Goal: Task Accomplishment & Management: Use online tool/utility

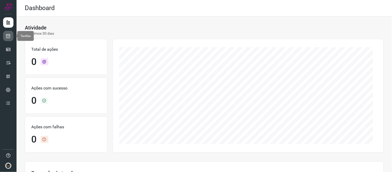
click at [7, 33] on icon at bounding box center [8, 35] width 5 height 5
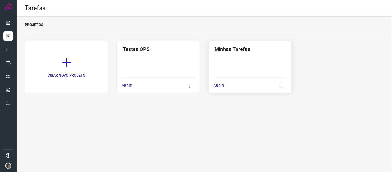
click at [266, 93] on div "Minhas Tarefas ABRIR" at bounding box center [250, 67] width 83 height 52
click at [269, 66] on div "Minhas Tarefas ABRIR" at bounding box center [250, 67] width 83 height 52
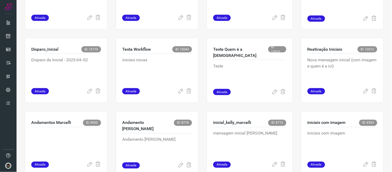
scroll to position [70, 0]
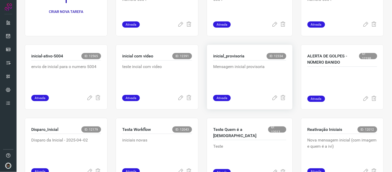
click at [250, 57] on div "inicial_provisoria ID: 12334" at bounding box center [249, 56] width 73 height 7
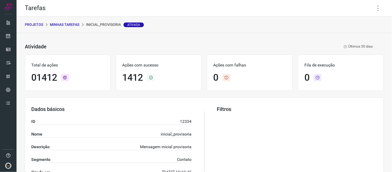
click at [384, 12] on div "Tarefas" at bounding box center [204, 8] width 375 height 17
click at [373, 10] on icon at bounding box center [378, 8] width 11 height 11
click at [355, 32] on li "Executar" at bounding box center [355, 33] width 47 height 8
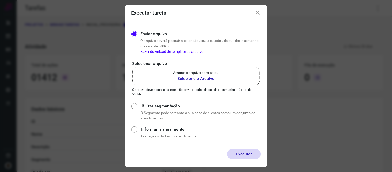
click at [223, 70] on label "Arraste o arquivo para cá ou Selecione o Arquivo" at bounding box center [196, 76] width 128 height 19
click at [0, 0] on input "Arraste o arquivo para cá ou Selecione o Arquivo" at bounding box center [0, 0] width 0 height 0
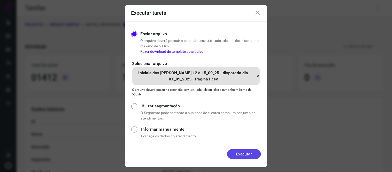
click at [241, 158] on button "Executar" at bounding box center [244, 154] width 34 height 10
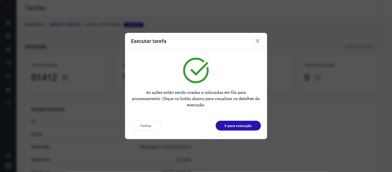
click at [258, 42] on icon at bounding box center [258, 41] width 6 height 6
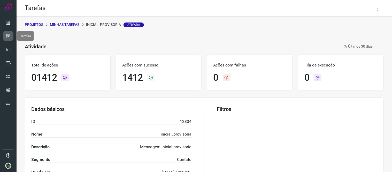
click at [7, 36] on icon at bounding box center [8, 35] width 5 height 5
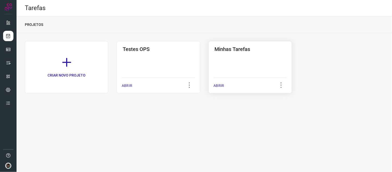
click at [231, 51] on h3 "Minhas Tarefas" at bounding box center [250, 49] width 71 height 6
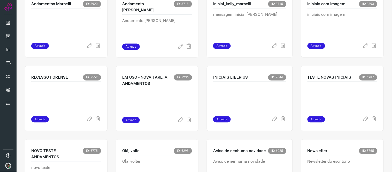
scroll to position [277, 0]
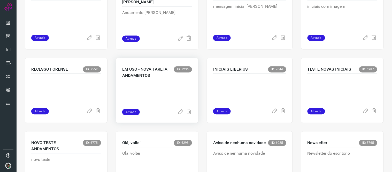
click at [152, 89] on p at bounding box center [157, 96] width 70 height 26
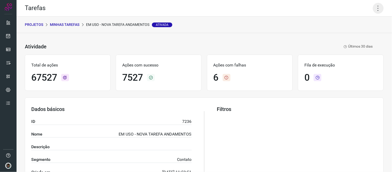
click at [373, 11] on icon at bounding box center [378, 8] width 11 height 11
click at [353, 34] on li "Executar" at bounding box center [355, 33] width 47 height 8
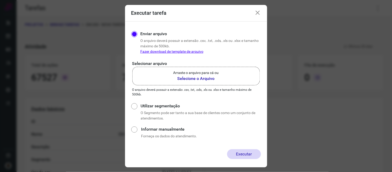
click at [224, 74] on label "Arraste o arquivo para cá ou Selecione o Arquivo" at bounding box center [196, 76] width 128 height 19
click at [0, 0] on input "Arraste o arquivo para cá ou Selecione o Arquivo" at bounding box center [0, 0] width 0 height 0
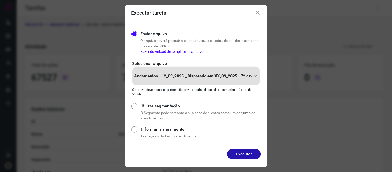
click at [243, 149] on div "Enviar arquivo O arquivo [PERSON_NAME] possuir a extensão .csv, .txt, .ods, .xl…" at bounding box center [196, 85] width 142 height 128
click at [243, 150] on button "Executar" at bounding box center [244, 154] width 34 height 10
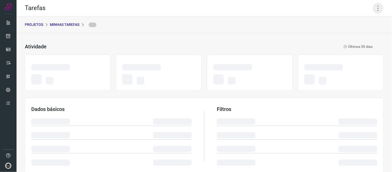
click at [378, 9] on icon at bounding box center [378, 8] width 11 height 11
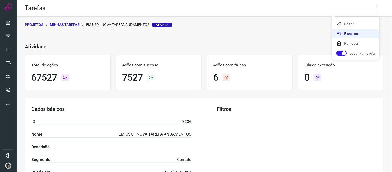
click at [357, 35] on li "Executar" at bounding box center [355, 33] width 47 height 8
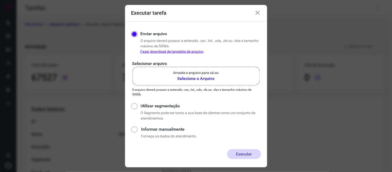
click at [195, 80] on b "Selecione o Arquivo" at bounding box center [195, 78] width 45 height 6
click at [0, 0] on input "Arraste o arquivo para cá ou Selecione o Arquivo" at bounding box center [0, 0] width 0 height 0
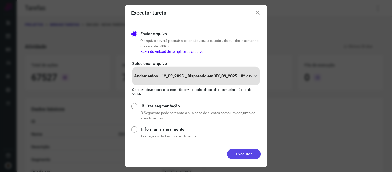
click at [252, 151] on button "Executar" at bounding box center [244, 154] width 34 height 10
